Goal: Task Accomplishment & Management: Complete application form

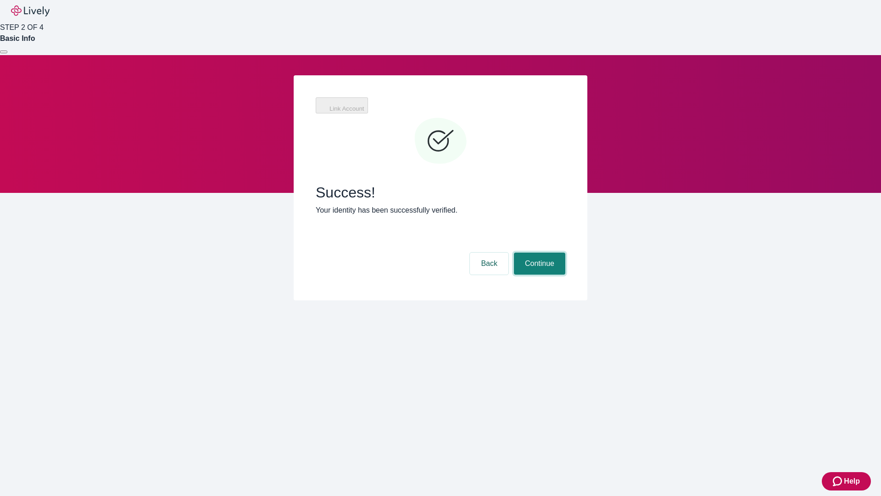
click at [538, 252] on button "Continue" at bounding box center [539, 263] width 51 height 22
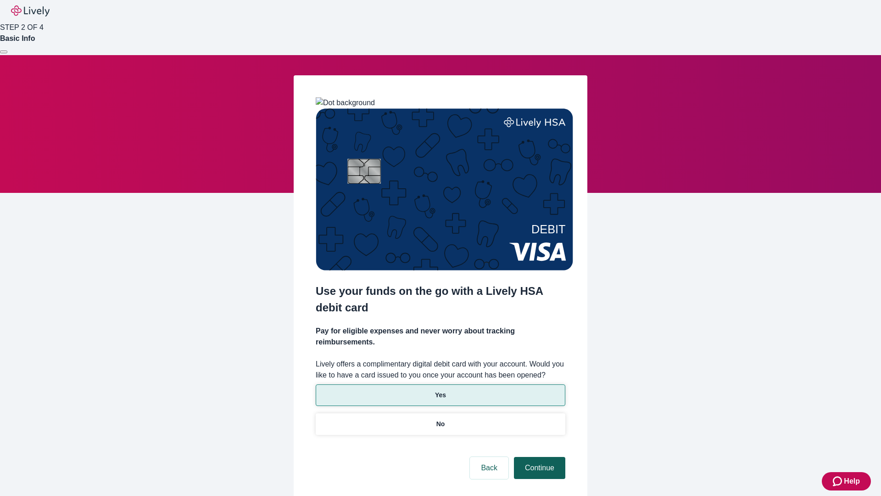
click at [440, 390] on p "Yes" at bounding box center [440, 395] width 11 height 10
click at [538, 457] on button "Continue" at bounding box center [539, 468] width 51 height 22
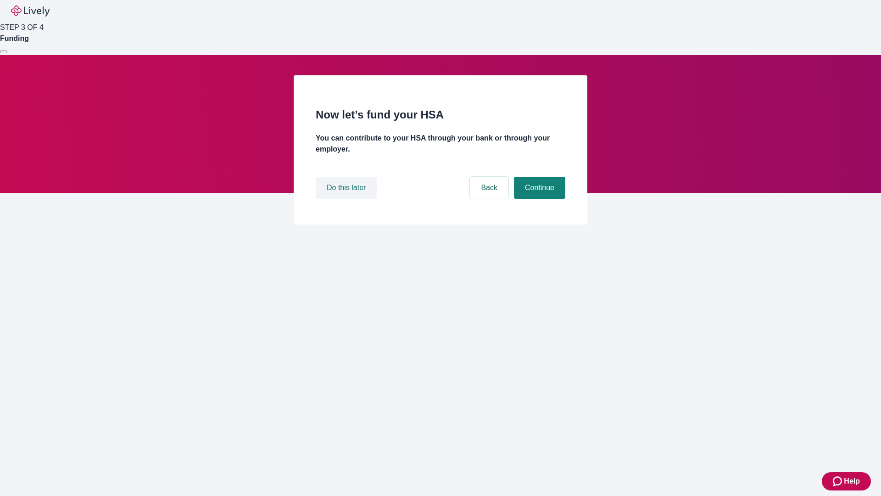
click at [347, 199] on button "Do this later" at bounding box center [346, 188] width 61 height 22
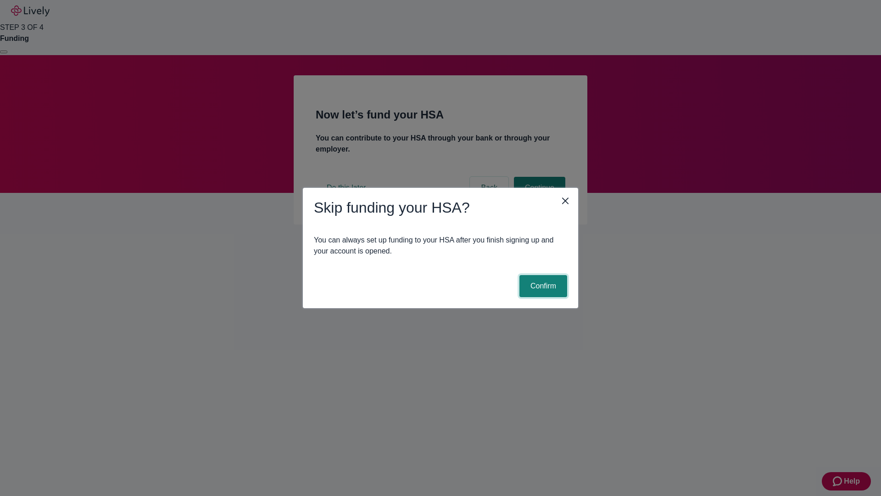
click at [542, 286] on button "Confirm" at bounding box center [543, 286] width 48 height 22
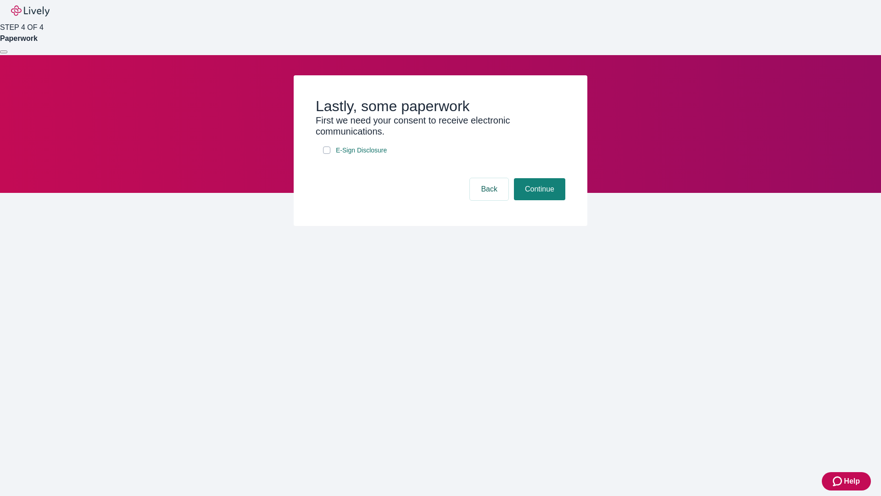
click at [327, 154] on input "E-Sign Disclosure" at bounding box center [326, 149] width 7 height 7
checkbox input "true"
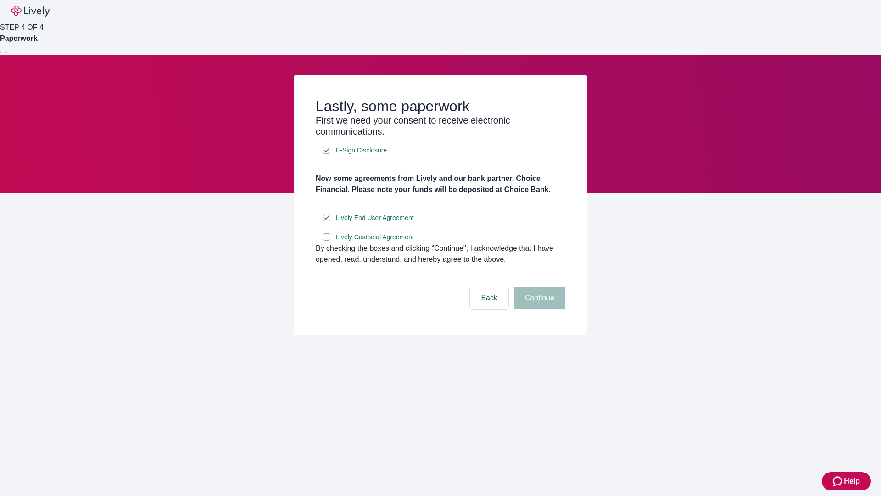
click at [327, 240] on input "Lively Custodial Agreement" at bounding box center [326, 236] width 7 height 7
checkbox input "true"
click at [538, 309] on button "Continue" at bounding box center [539, 298] width 51 height 22
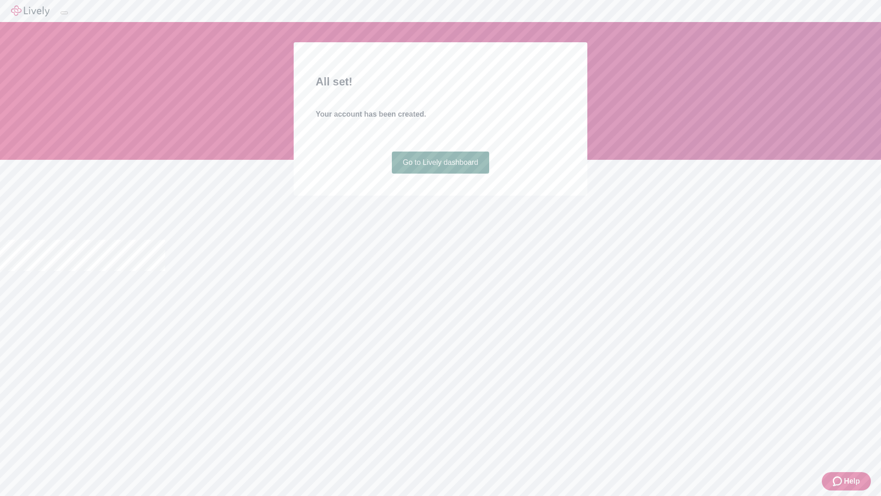
click at [440, 173] on link "Go to Lively dashboard" at bounding box center [441, 162] width 98 height 22
